Goal: Register for event/course

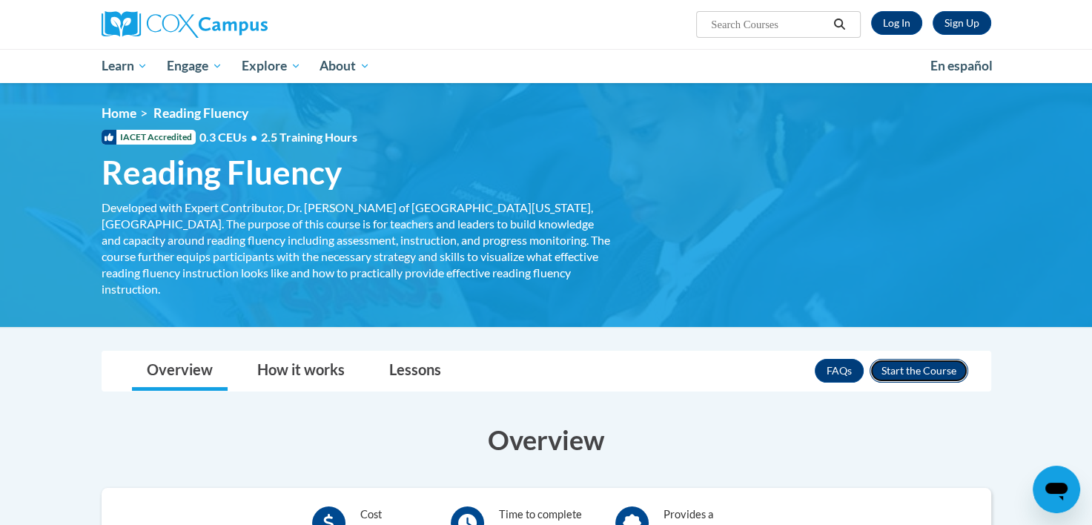
click at [939, 359] on button "Enroll" at bounding box center [919, 371] width 99 height 24
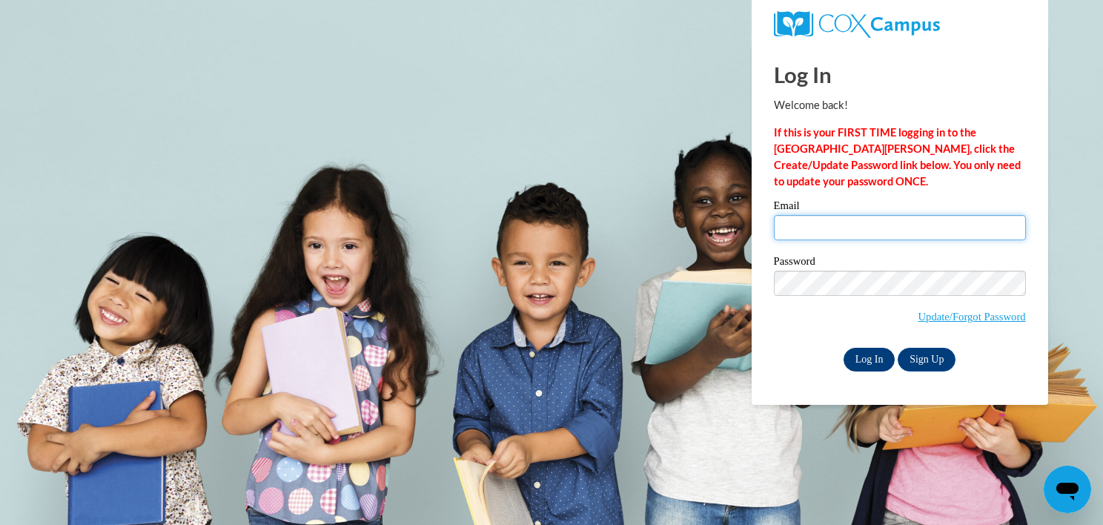
type input "daniellecrandall7@gmail.com"
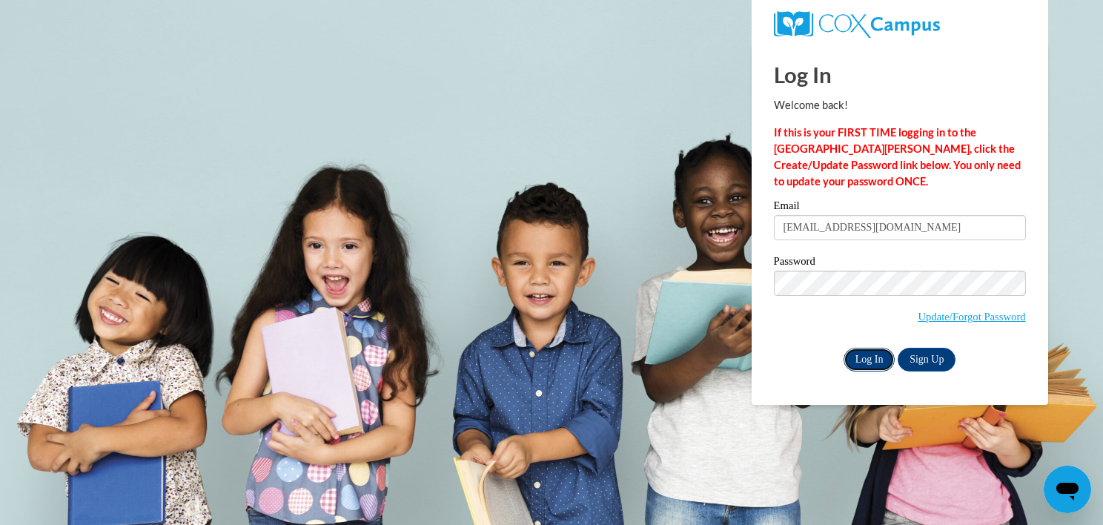
click at [872, 355] on input "Log In" at bounding box center [870, 360] width 52 height 24
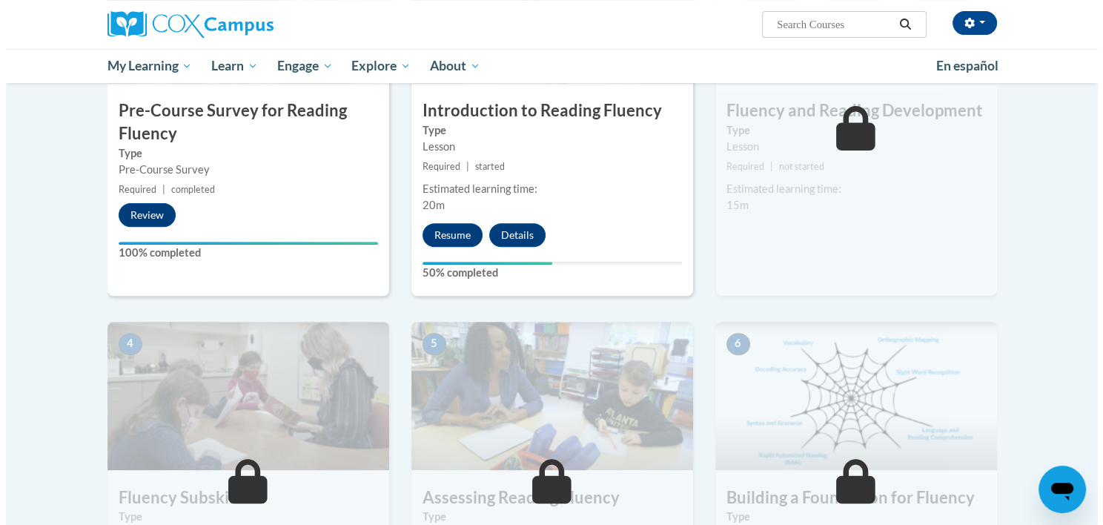
scroll to position [514, 0]
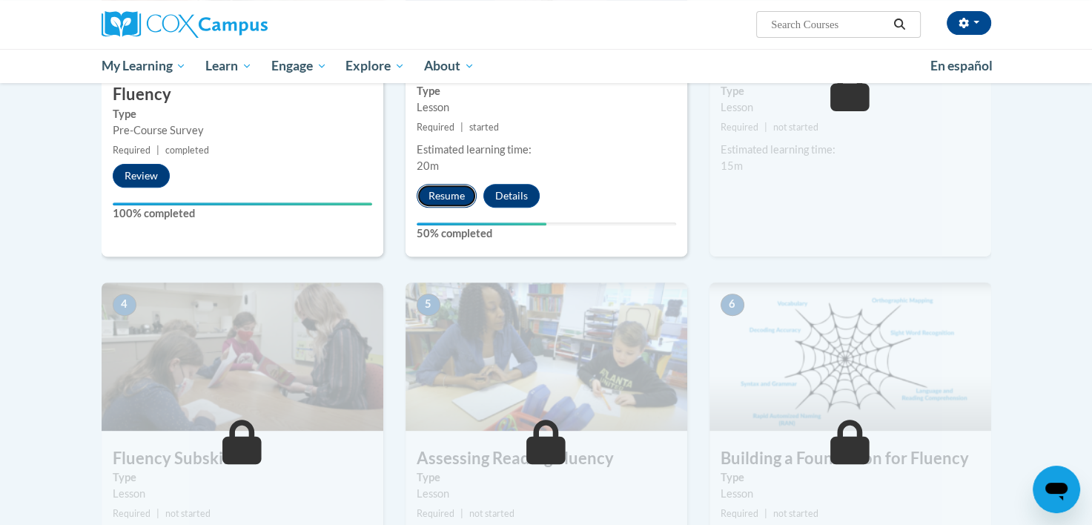
click at [442, 190] on button "Resume" at bounding box center [447, 196] width 60 height 24
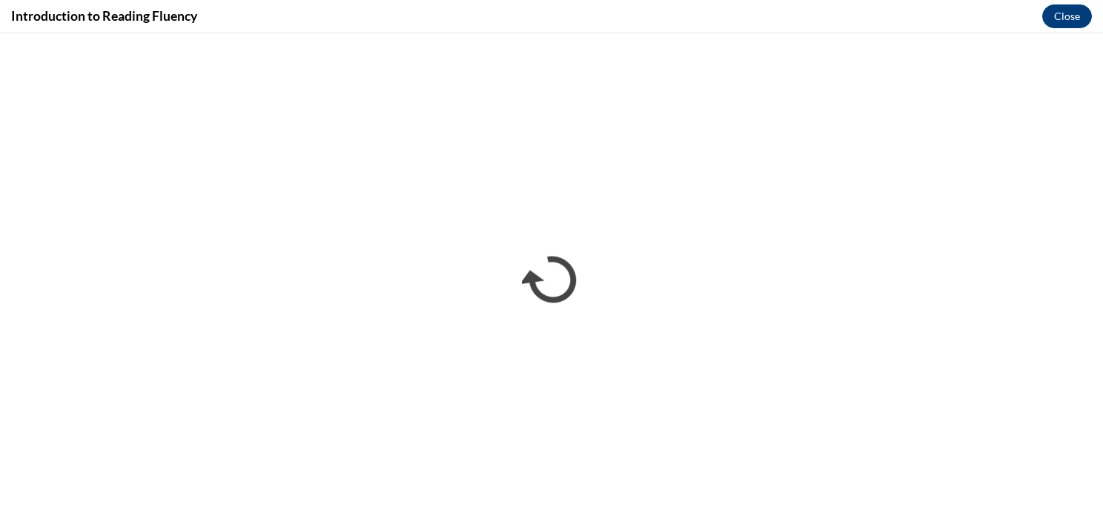
scroll to position [0, 0]
